Goal: Information Seeking & Learning: Learn about a topic

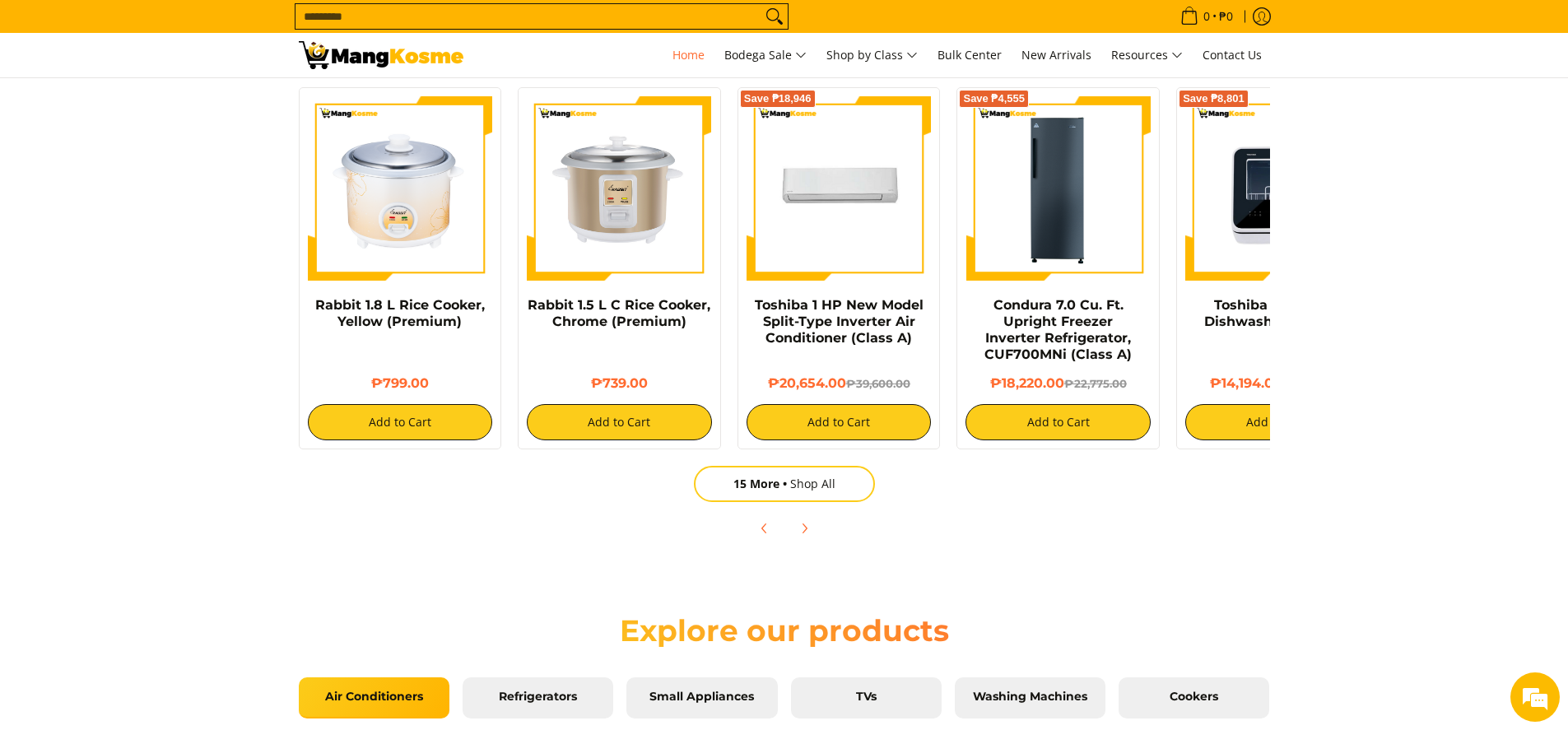
scroll to position [0, 1308]
click at [812, 533] on span "Next" at bounding box center [803, 528] width 20 height 20
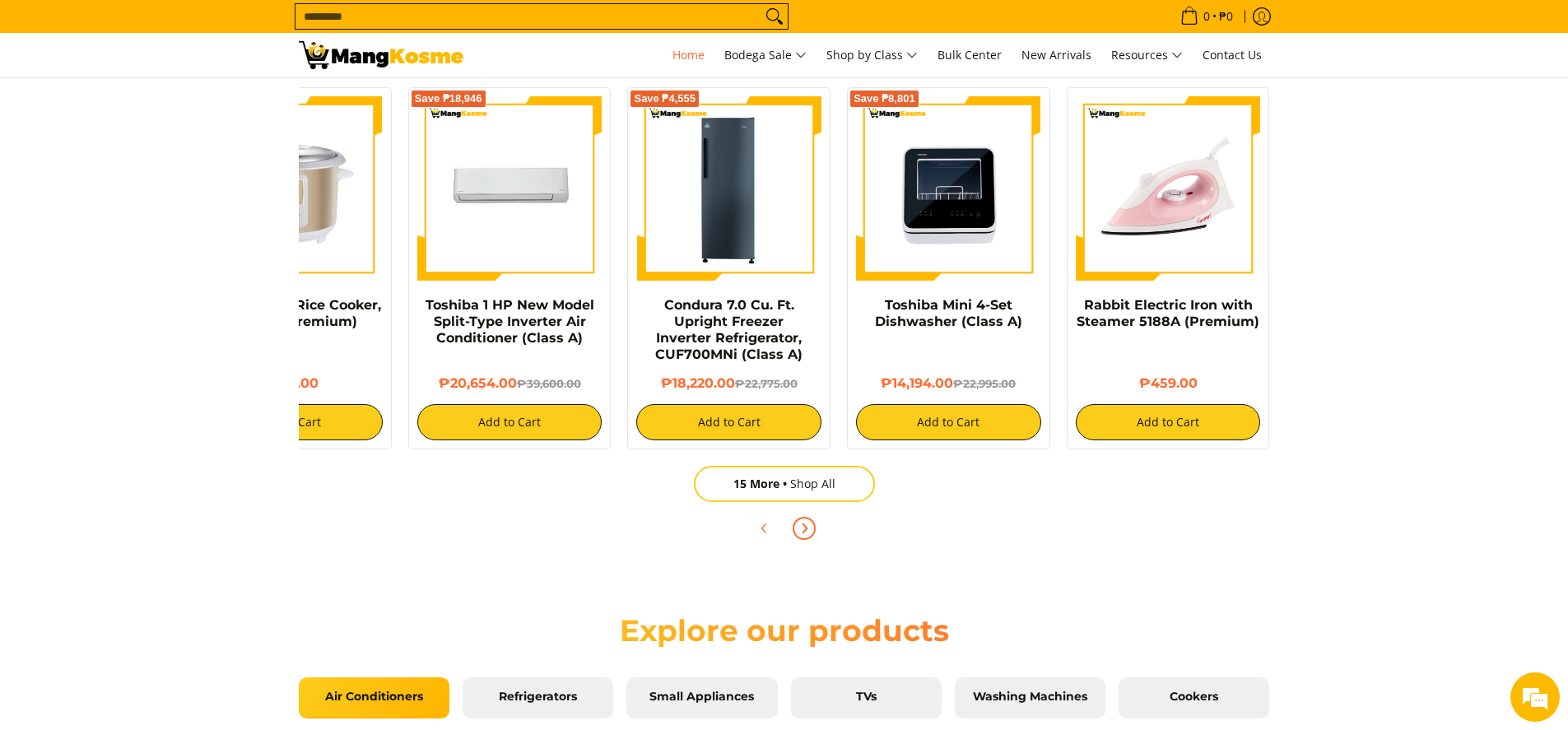
scroll to position [0, 0]
click at [803, 534] on icon "Next" at bounding box center [804, 528] width 13 height 13
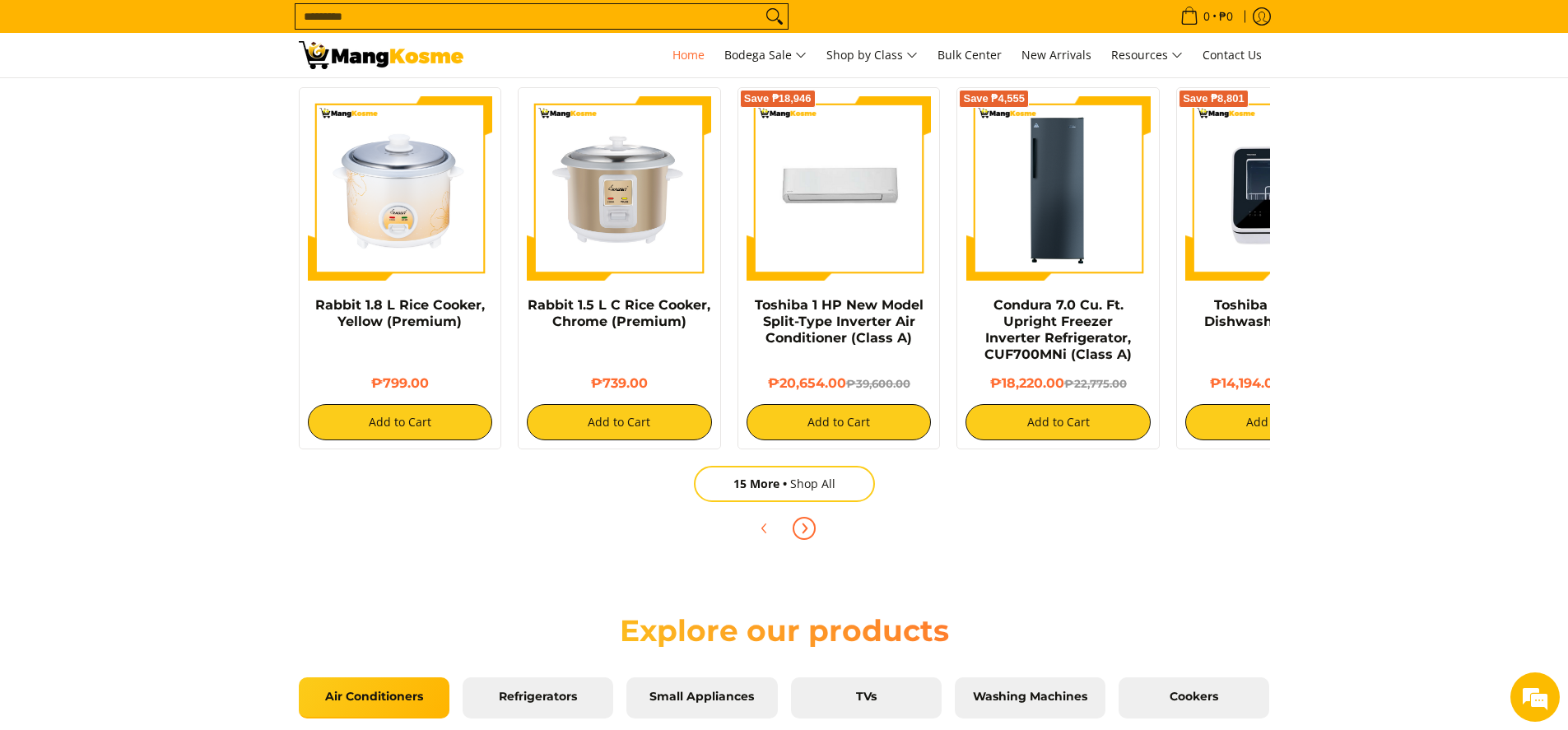
click at [805, 531] on icon "Next" at bounding box center [804, 528] width 13 height 13
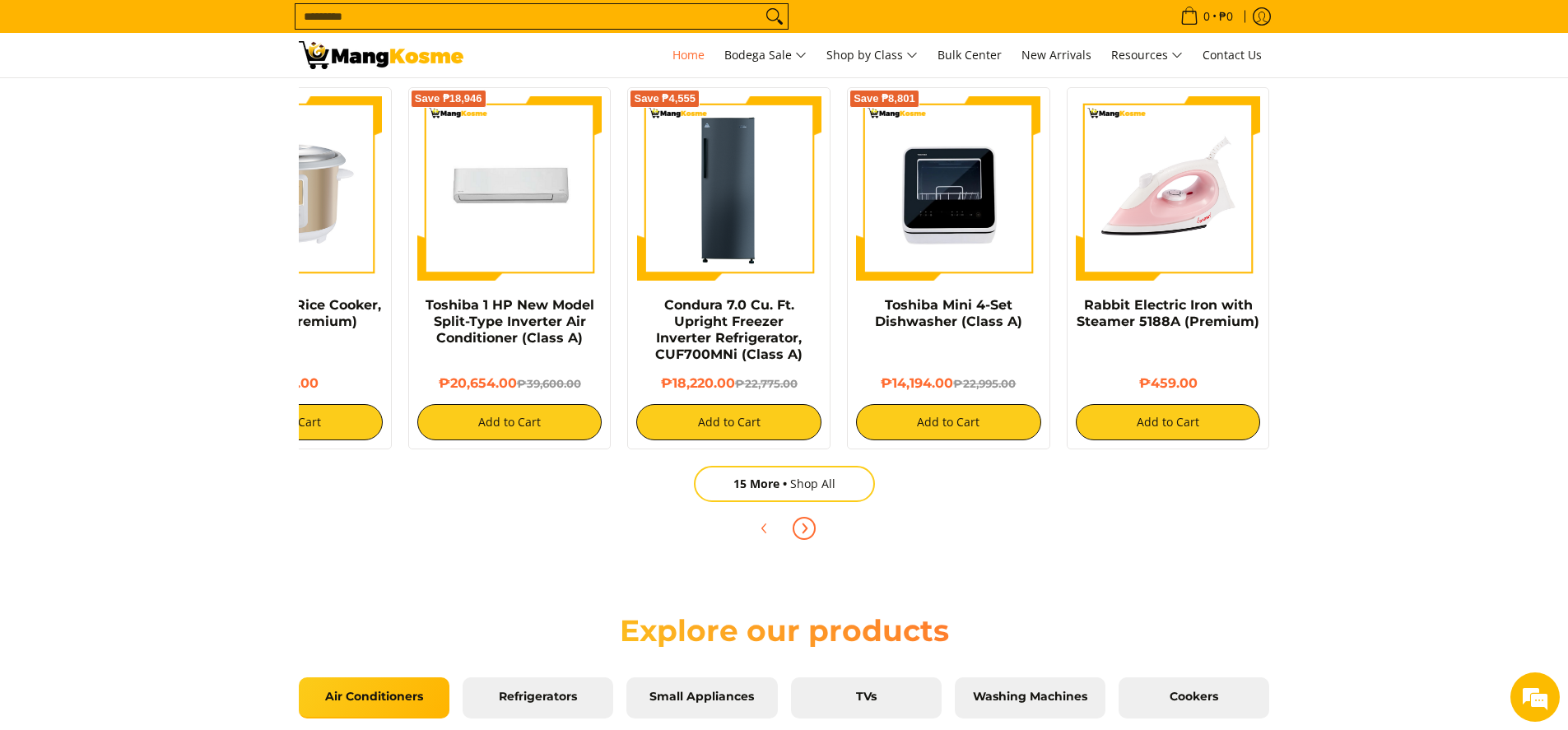
click at [805, 531] on icon "Next" at bounding box center [804, 528] width 13 height 13
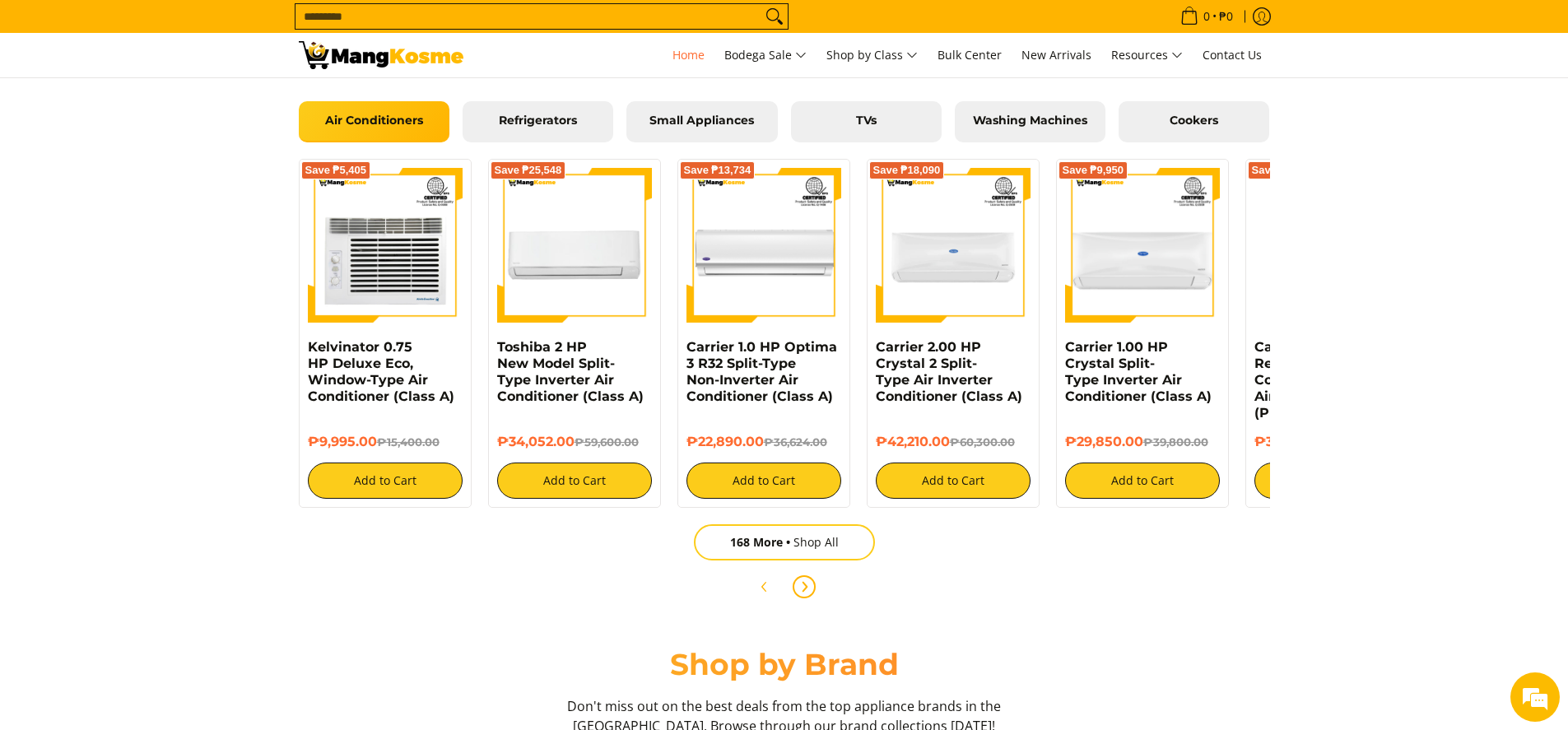
click at [801, 592] on icon "Next" at bounding box center [804, 586] width 13 height 13
click at [803, 589] on icon "Next" at bounding box center [804, 586] width 4 height 10
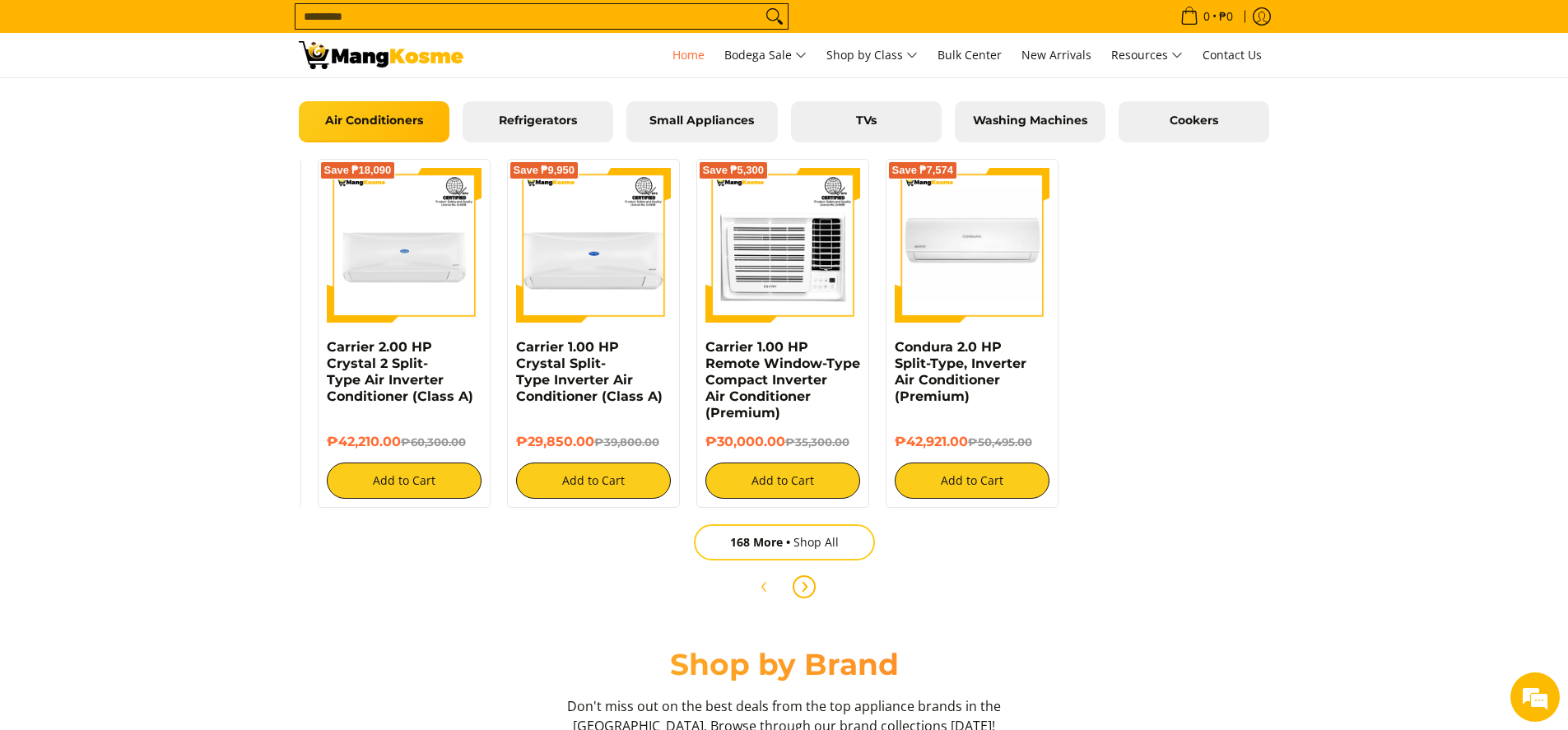
click at [803, 589] on icon "Next" at bounding box center [804, 586] width 4 height 10
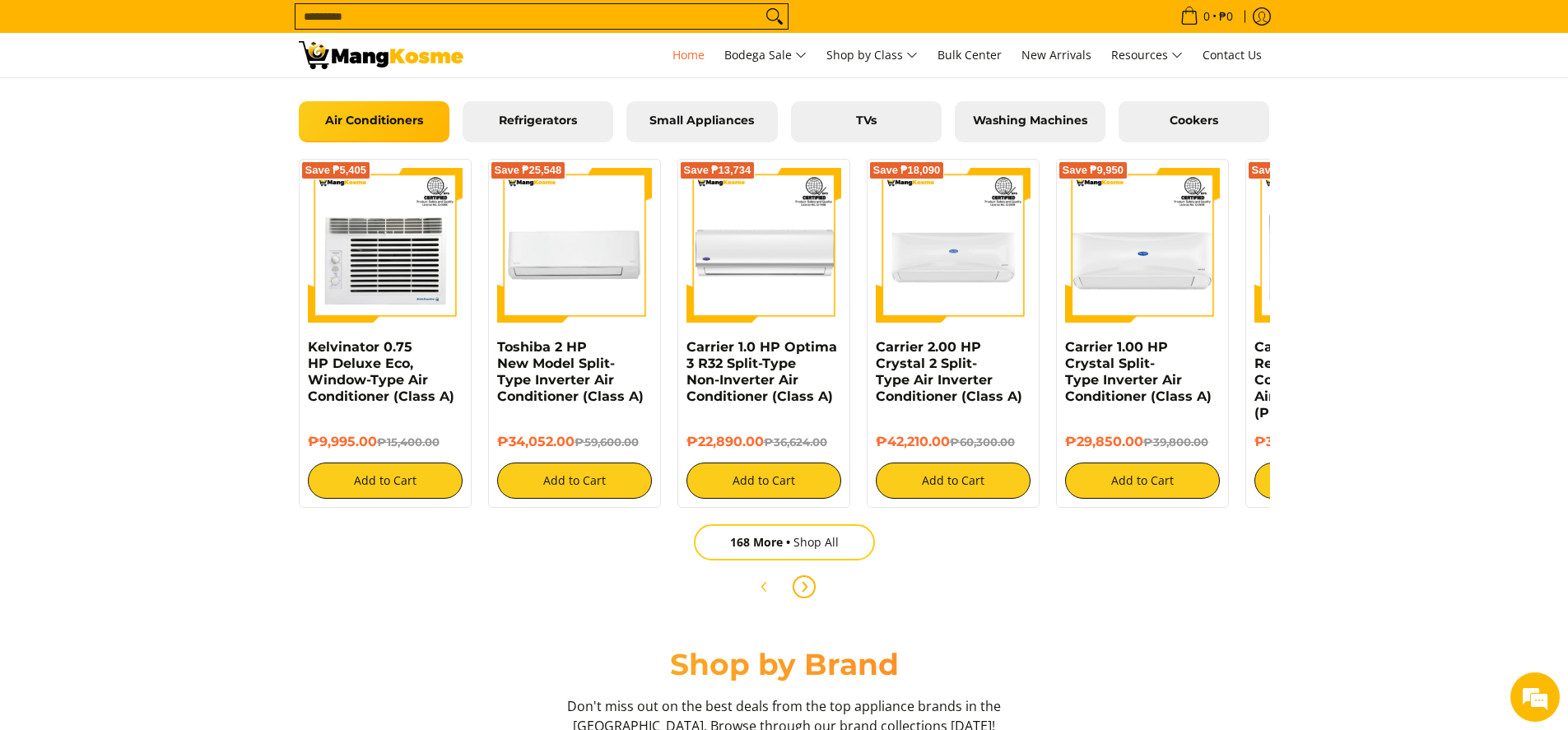
click at [806, 589] on icon "Next" at bounding box center [804, 586] width 13 height 13
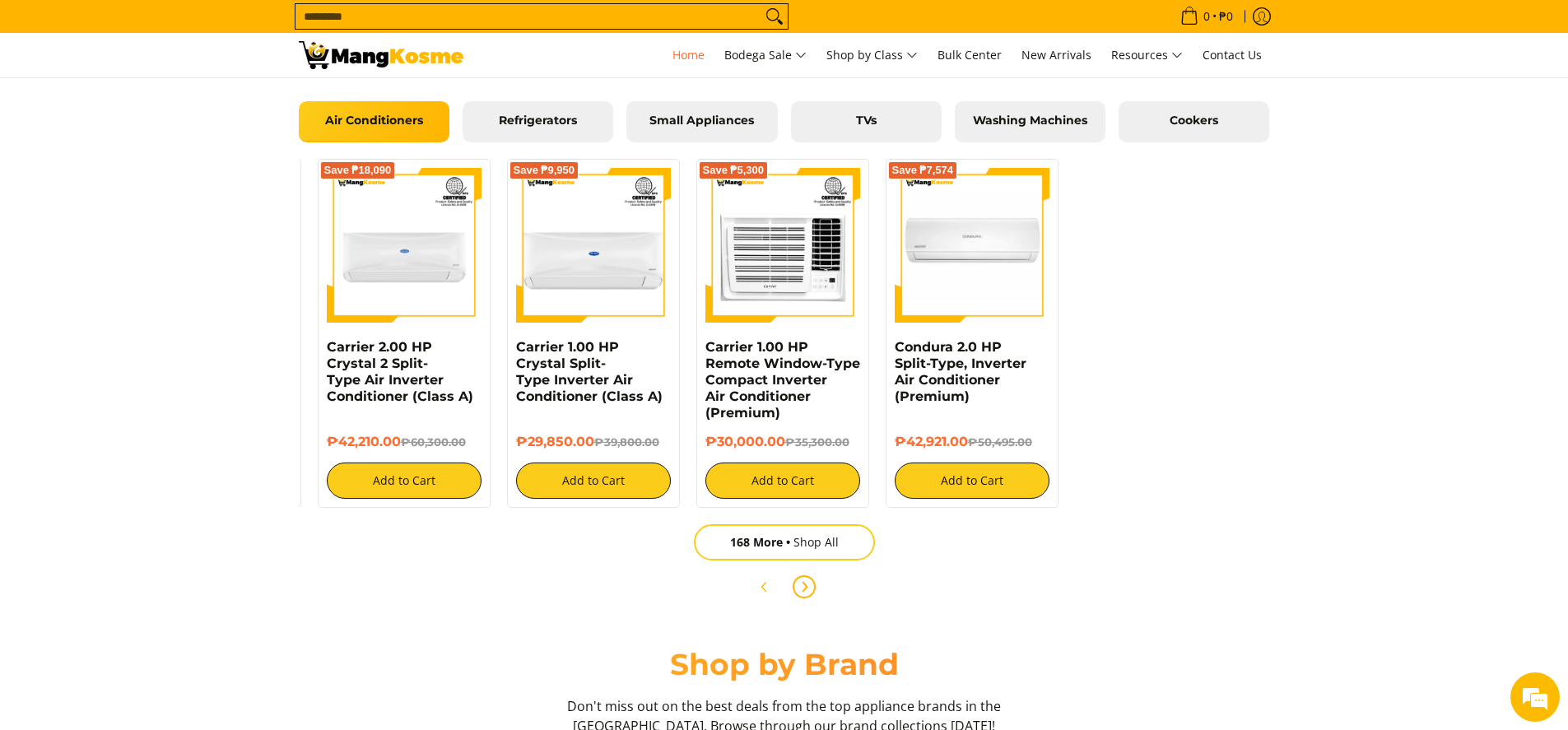
click at [806, 589] on icon "Next" at bounding box center [804, 586] width 13 height 13
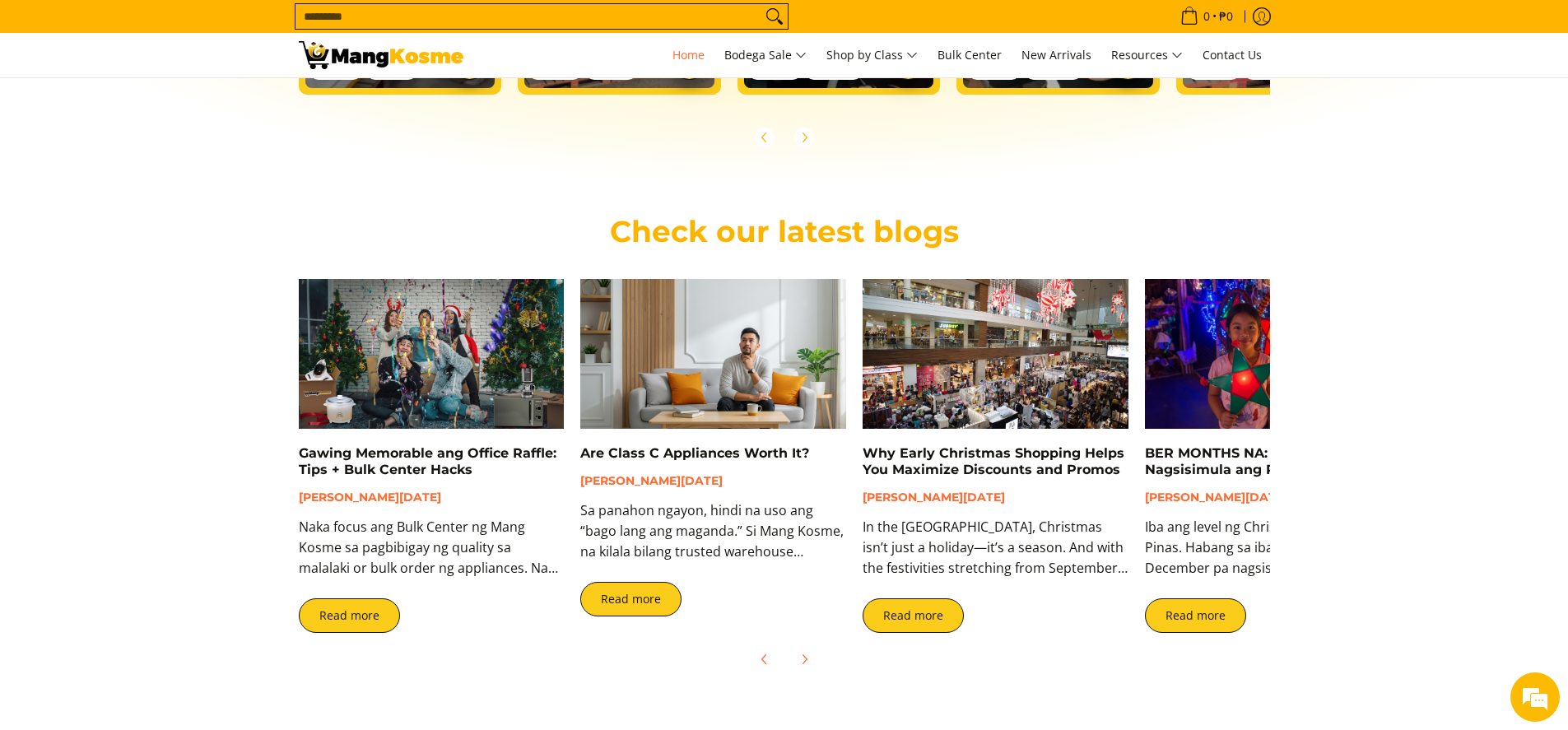
scroll to position [0, 1308]
click at [345, 620] on link "Read more" at bounding box center [349, 615] width 101 height 34
